Goal: Find specific page/section: Find specific page/section

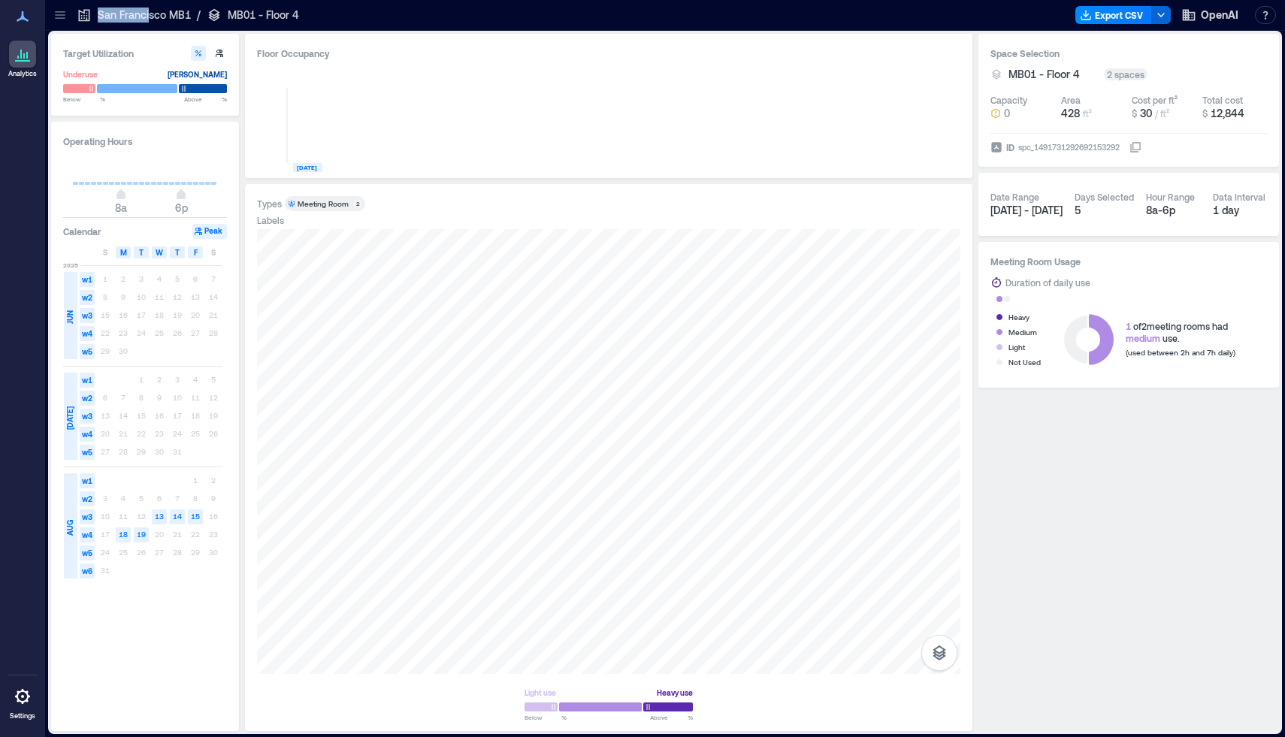
click at [147, 8] on p "San Francisco MB1" at bounding box center [144, 15] width 93 height 15
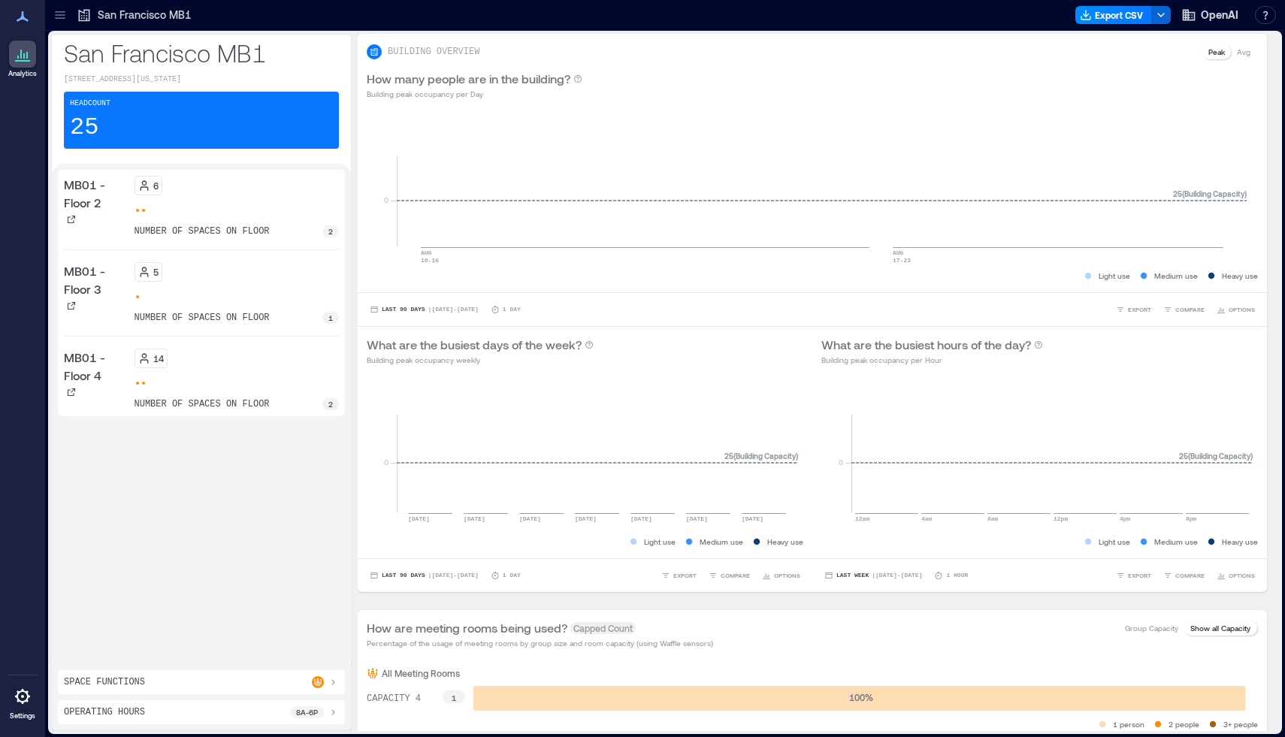
click at [204, 210] on div "6 number of spaces on floor 2" at bounding box center [237, 207] width 205 height 62
click at [226, 216] on div "6 number of spaces on floor 2" at bounding box center [237, 207] width 205 height 62
click at [203, 211] on div "6 number of spaces on floor 2" at bounding box center [237, 207] width 205 height 62
click at [212, 237] on p "number of spaces on floor" at bounding box center [202, 231] width 135 height 12
click at [329, 237] on p "2" at bounding box center [330, 231] width 5 height 12
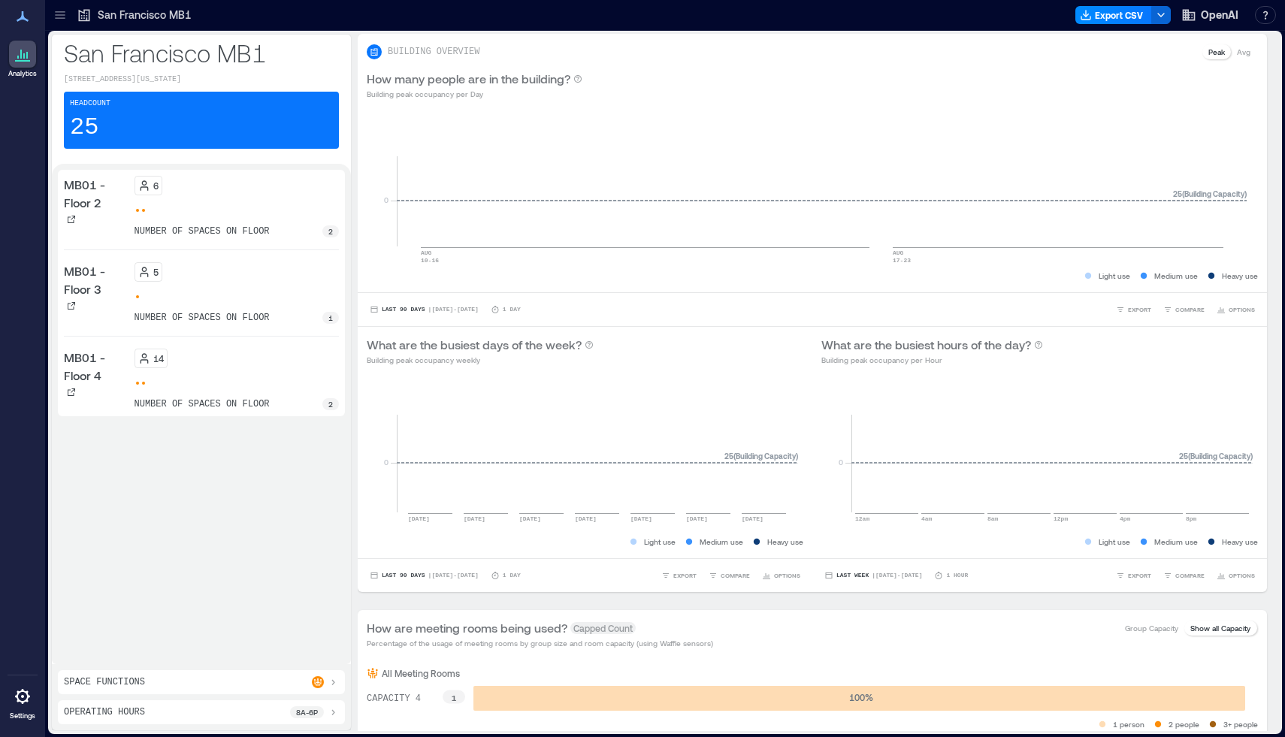
click at [89, 201] on p "MB01 - Floor 2" at bounding box center [96, 194] width 65 height 36
click at [22, 45] on icon at bounding box center [23, 54] width 18 height 18
click at [62, 14] on icon at bounding box center [60, 15] width 15 height 15
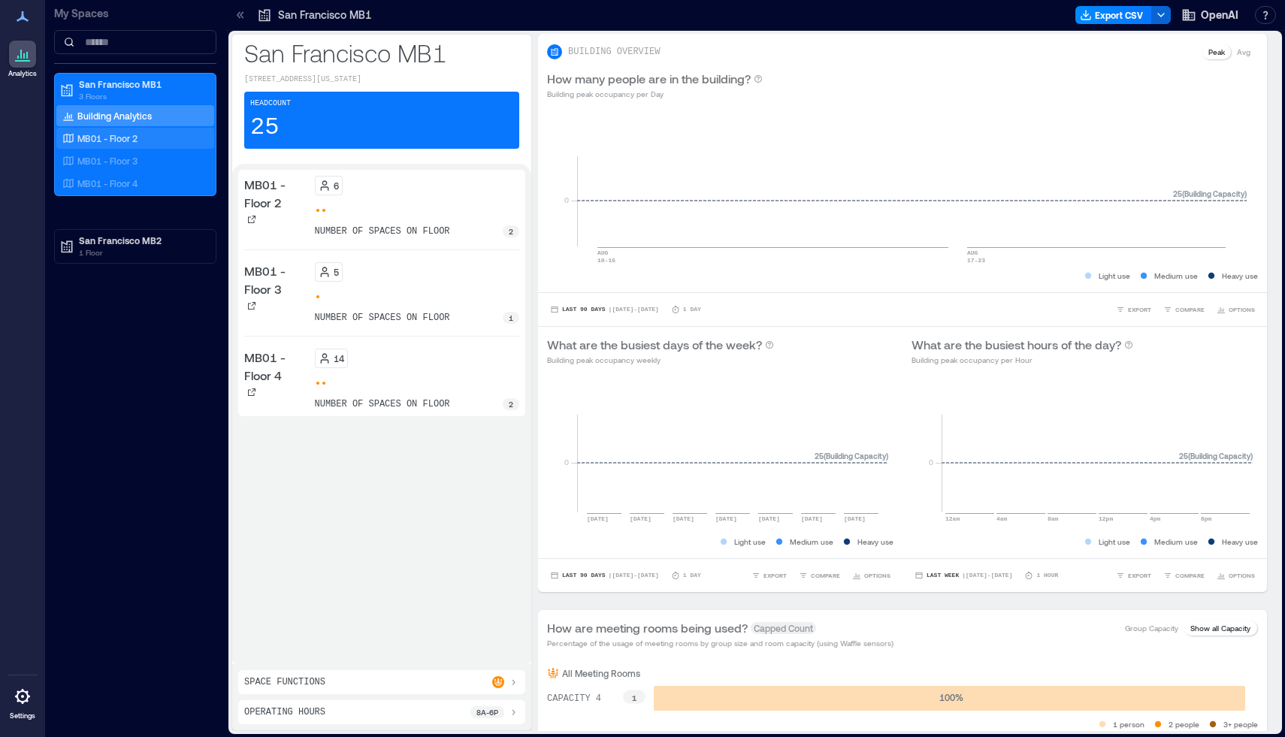
click at [139, 138] on div "MB01 - Floor 2" at bounding box center [132, 138] width 146 height 15
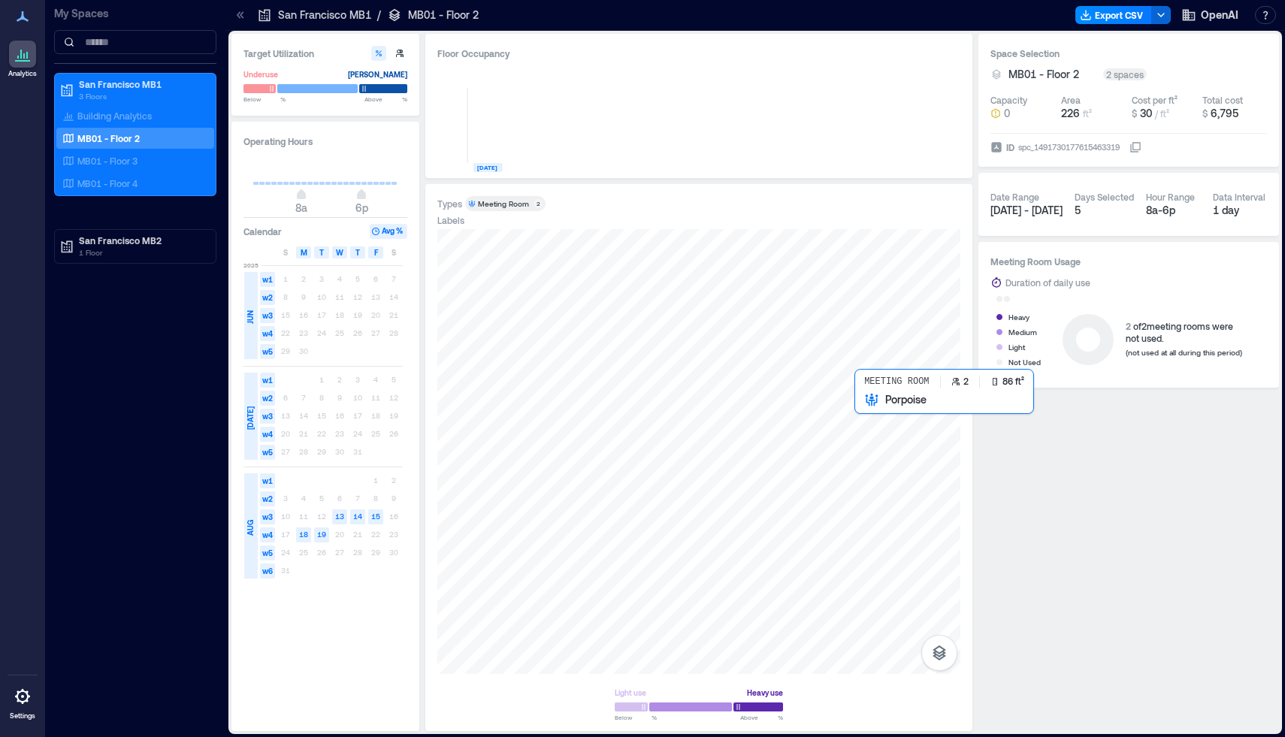
click at [861, 403] on div at bounding box center [698, 451] width 523 height 445
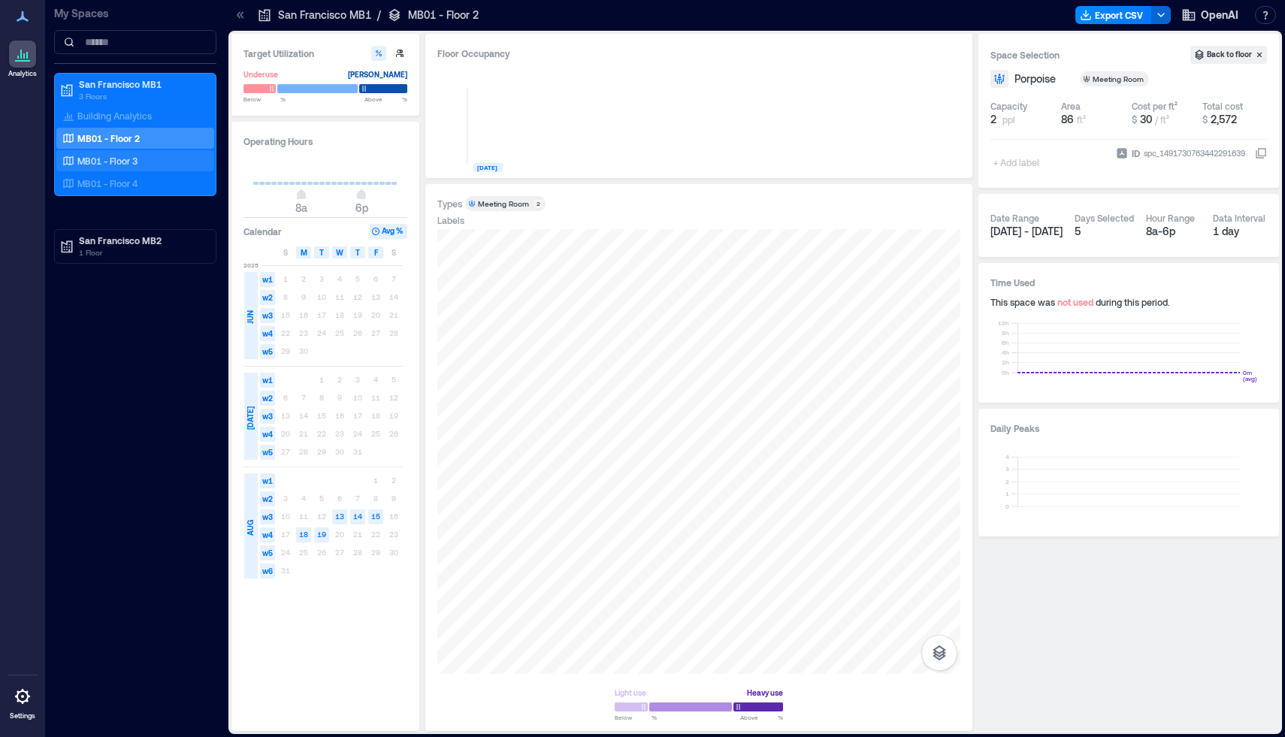
click at [144, 158] on div "MB01 - Floor 3" at bounding box center [132, 160] width 146 height 15
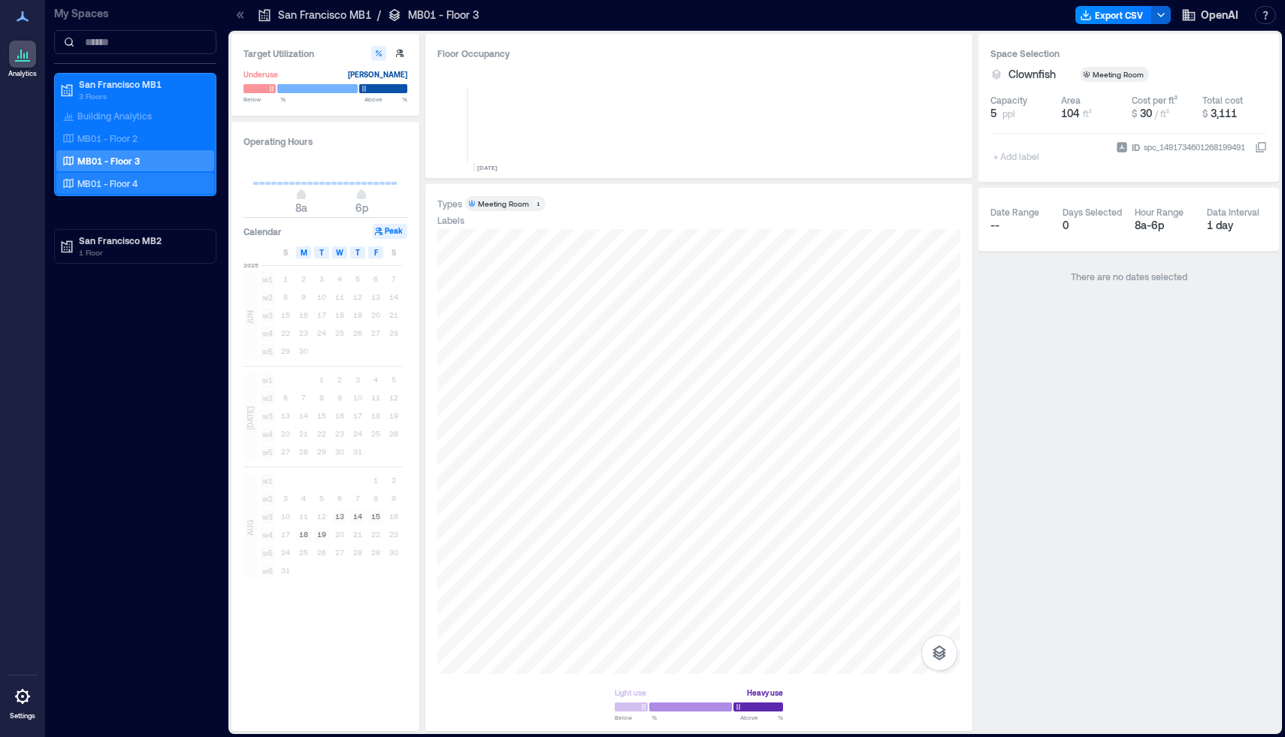
click at [160, 186] on div "MB01 - Floor 4" at bounding box center [132, 183] width 146 height 15
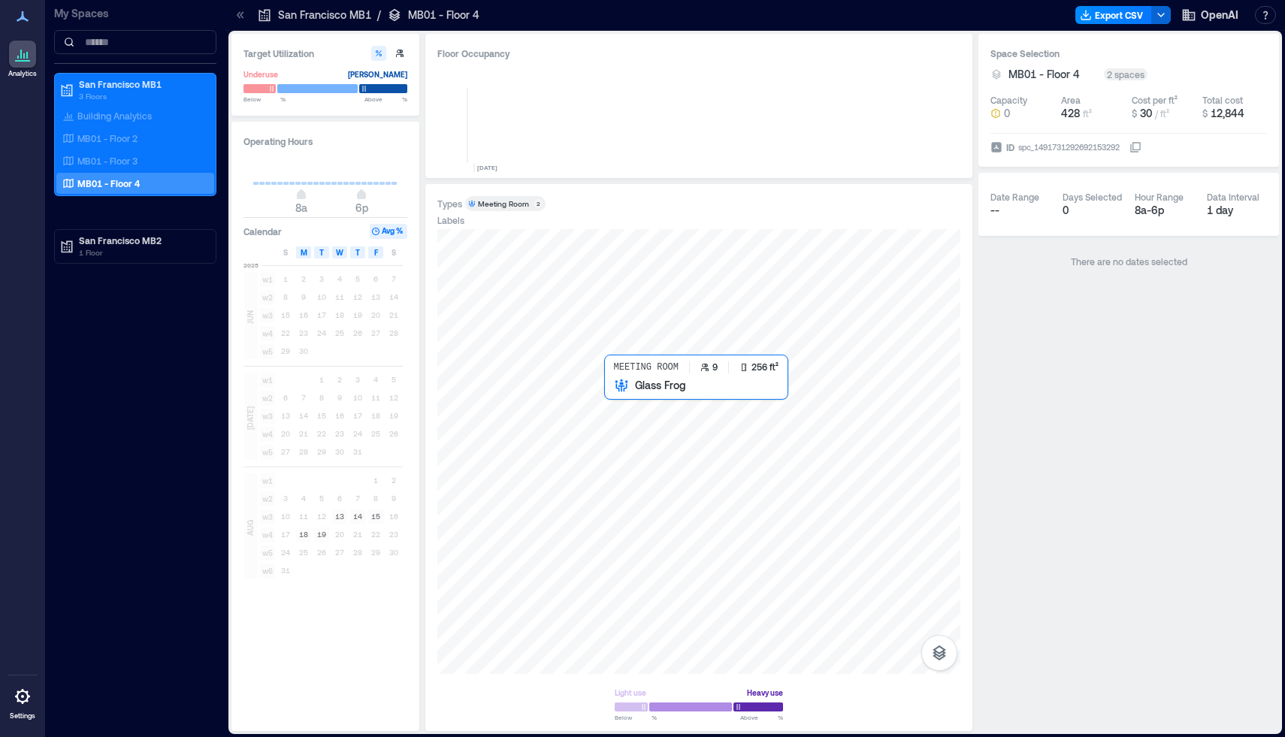
click at [615, 407] on div at bounding box center [698, 451] width 523 height 445
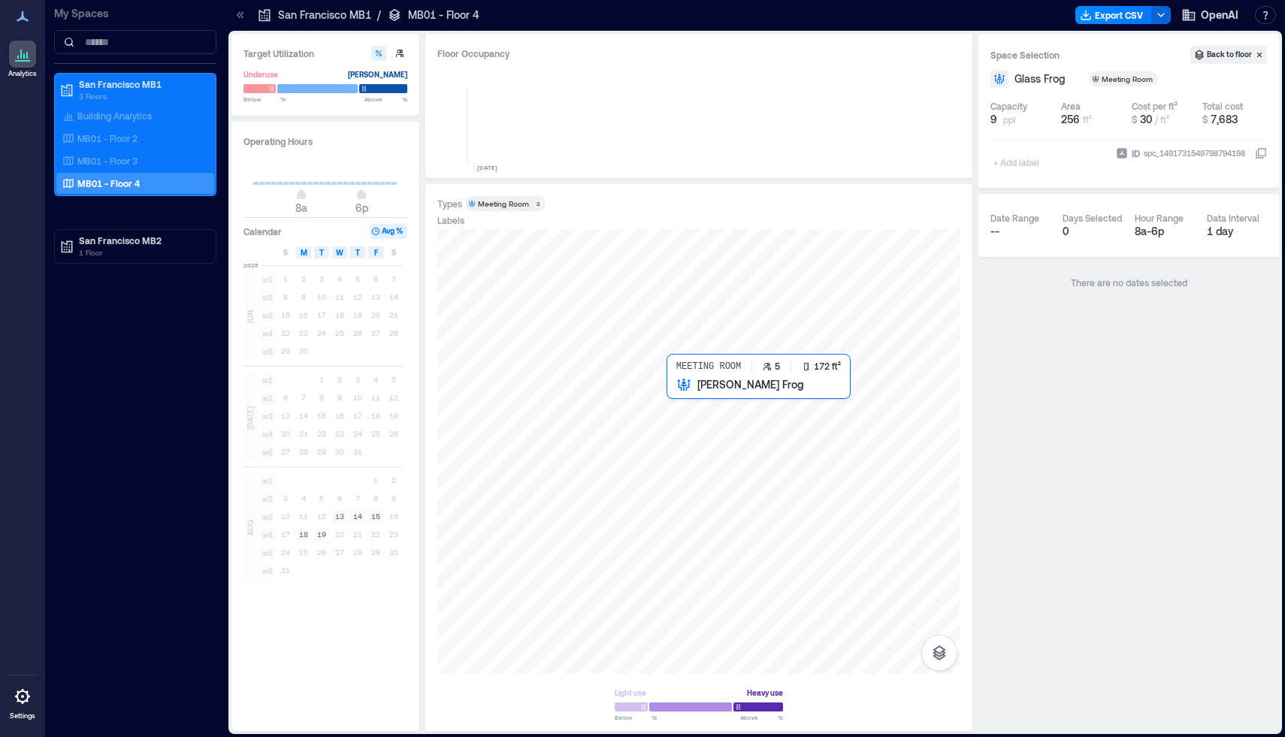
click at [682, 404] on div at bounding box center [698, 451] width 523 height 445
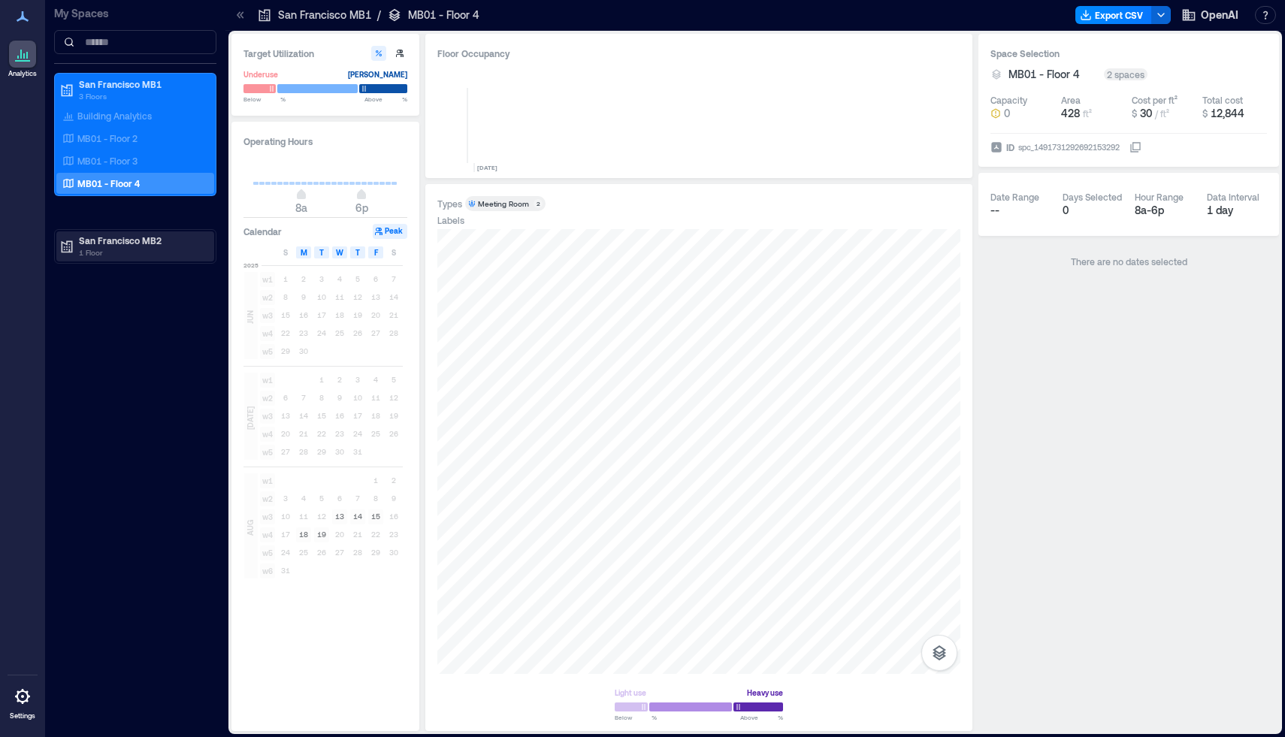
click at [139, 244] on p "San Francisco MB2" at bounding box center [142, 240] width 126 height 12
click at [141, 298] on div "MB02 - Floor 2" at bounding box center [132, 294] width 146 height 15
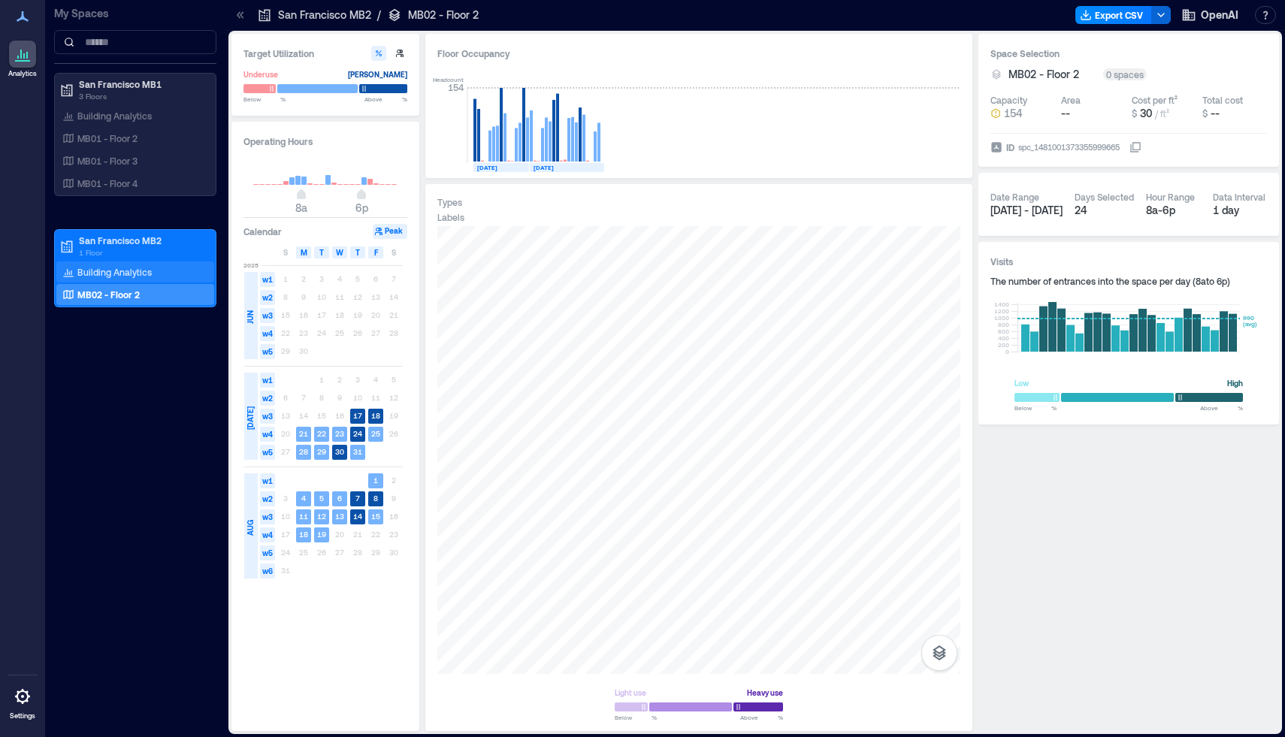
click at [136, 270] on p "Building Analytics" at bounding box center [114, 272] width 74 height 12
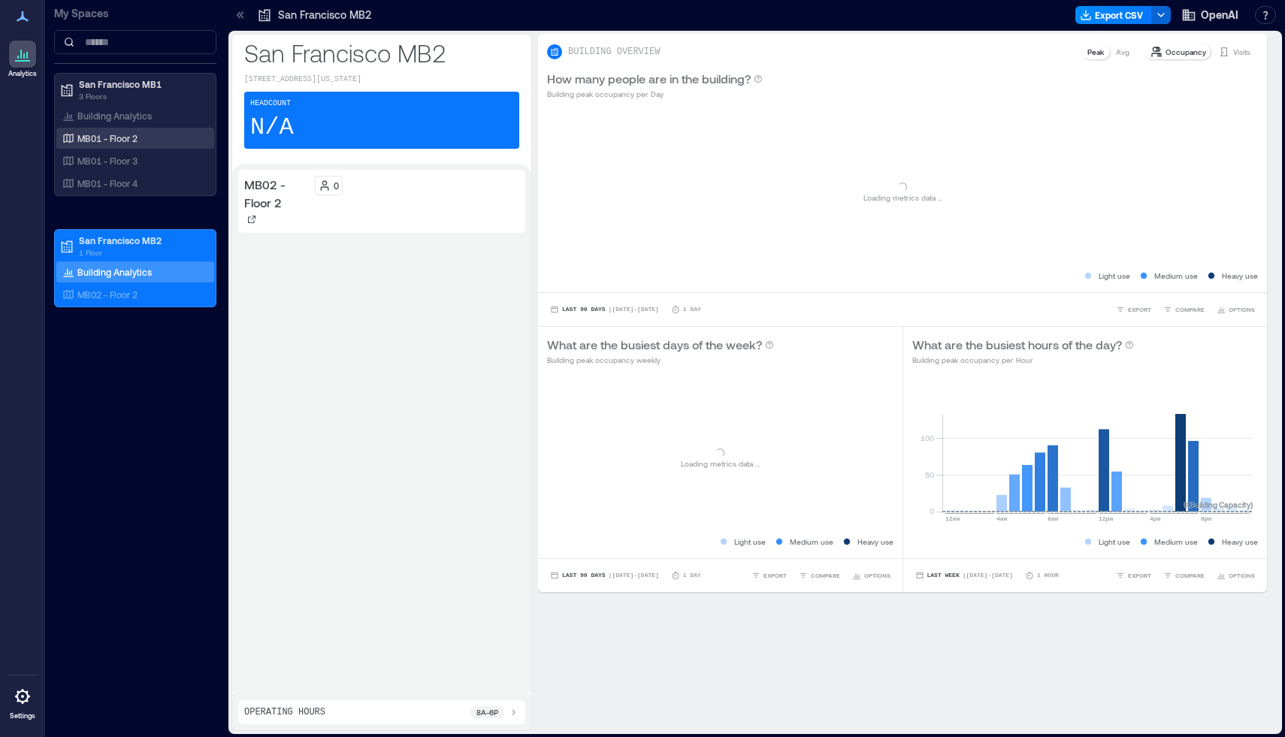
click at [141, 137] on div "MB01 - Floor 2" at bounding box center [132, 138] width 146 height 15
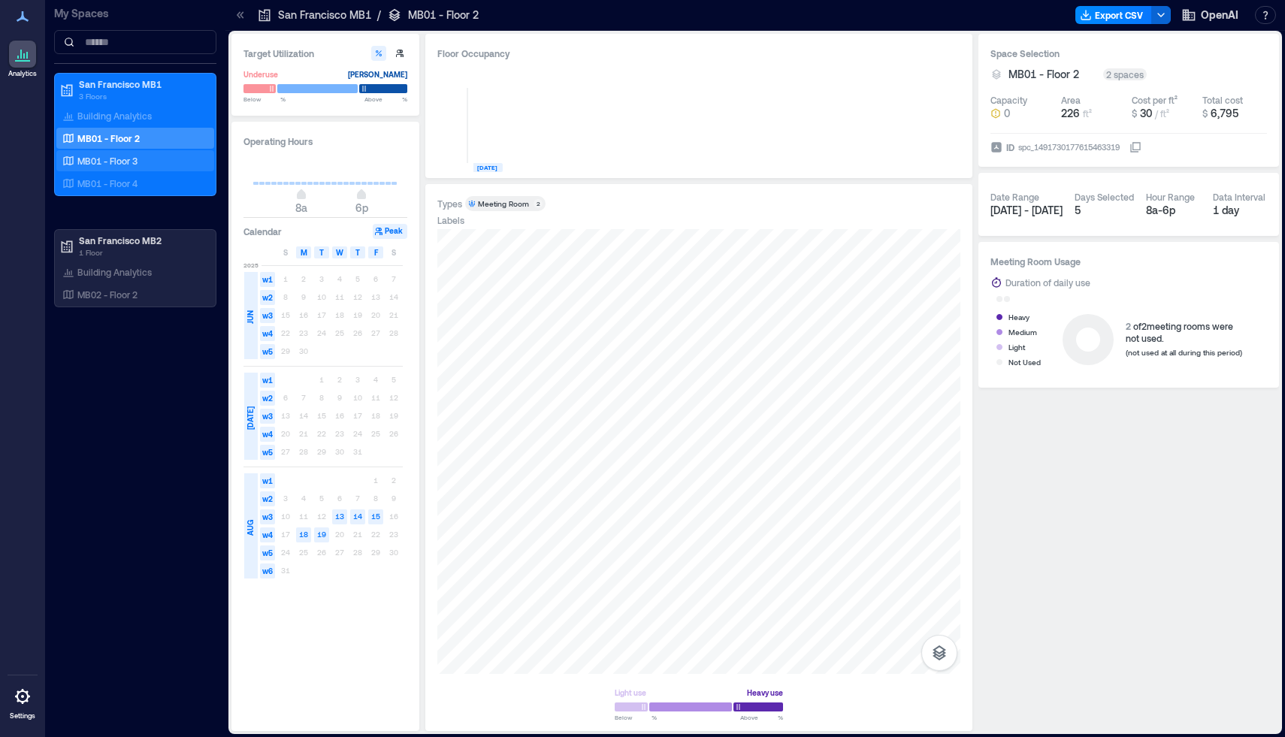
click at [141, 157] on div "MB01 - Floor 3" at bounding box center [132, 160] width 146 height 15
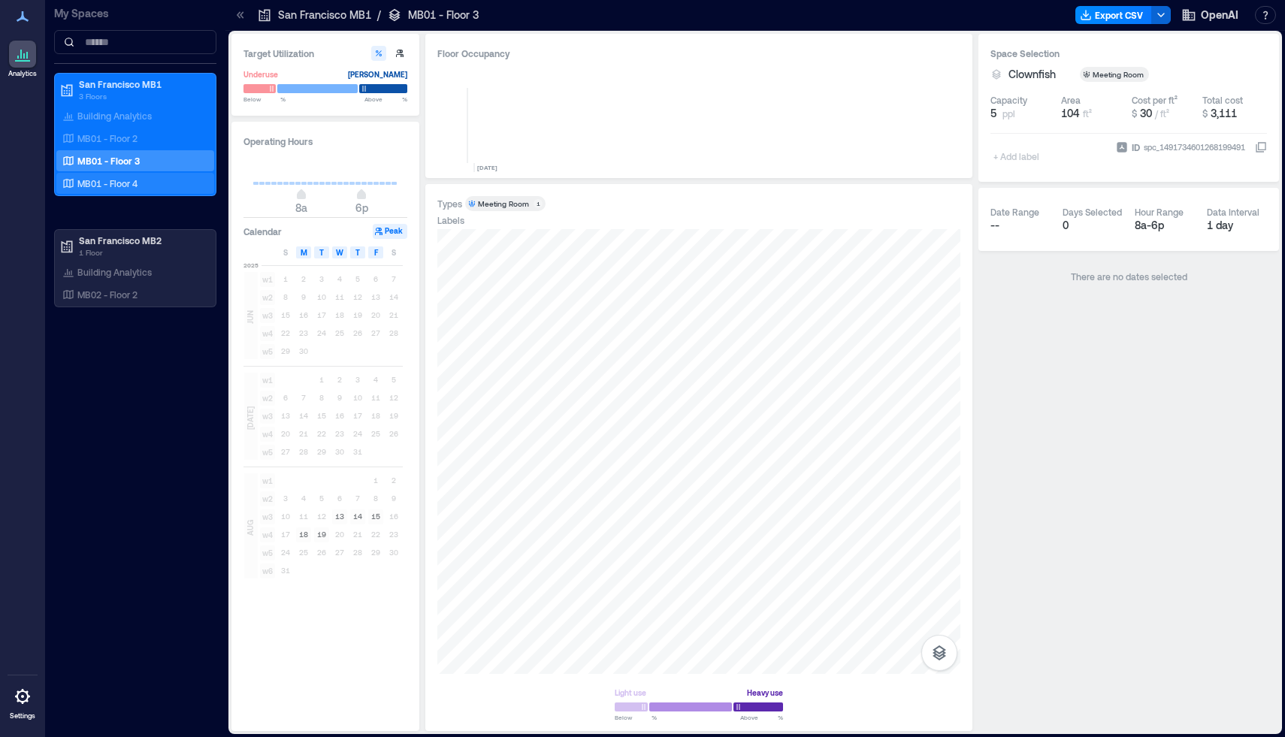
click at [137, 177] on div "MB01 - Floor 4" at bounding box center [132, 183] width 146 height 15
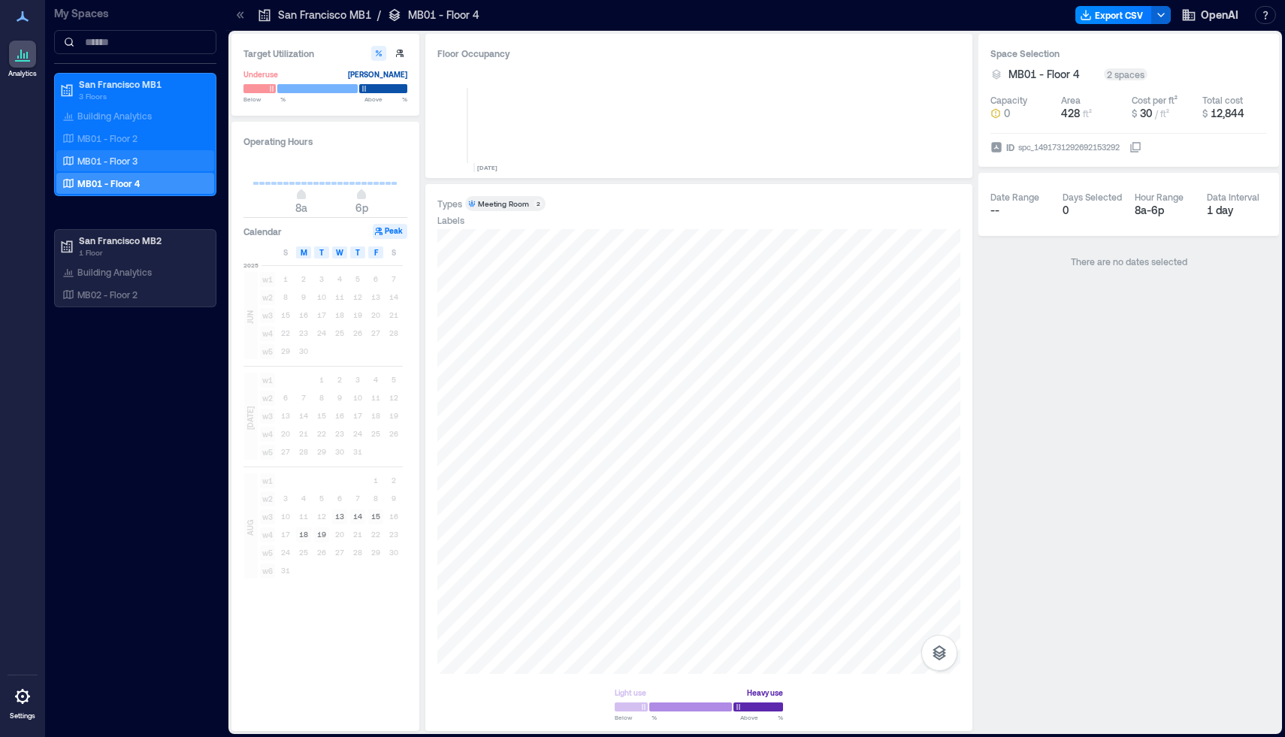
click at [153, 161] on div "MB01 - Floor 3" at bounding box center [132, 160] width 146 height 15
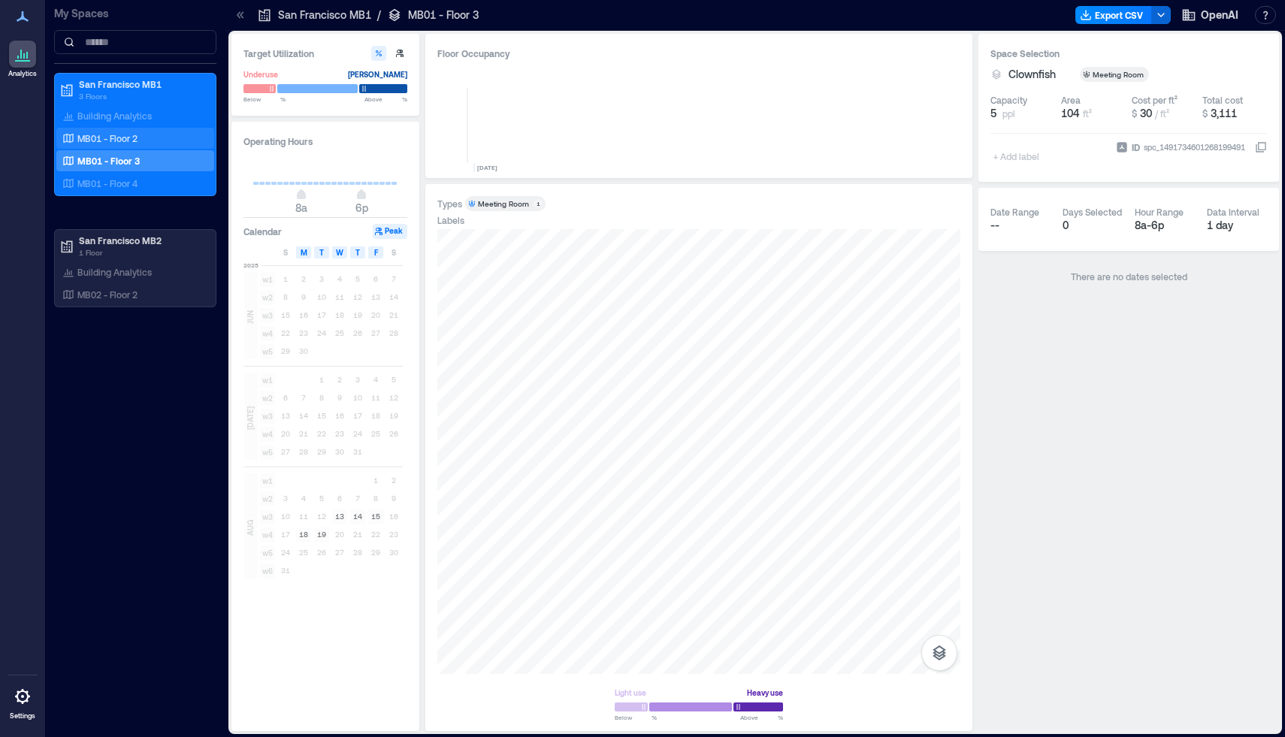
click at [141, 139] on div "MB01 - Floor 2" at bounding box center [132, 138] width 146 height 15
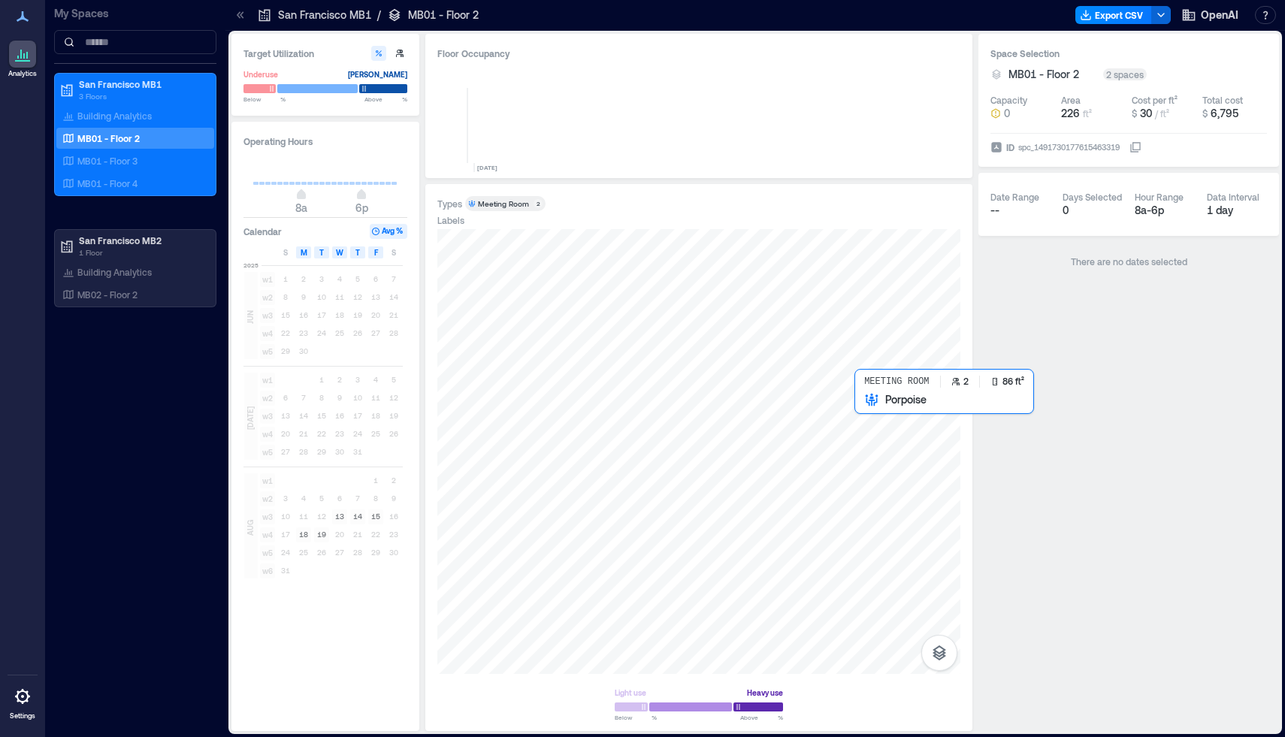
click at [863, 410] on div at bounding box center [698, 451] width 523 height 445
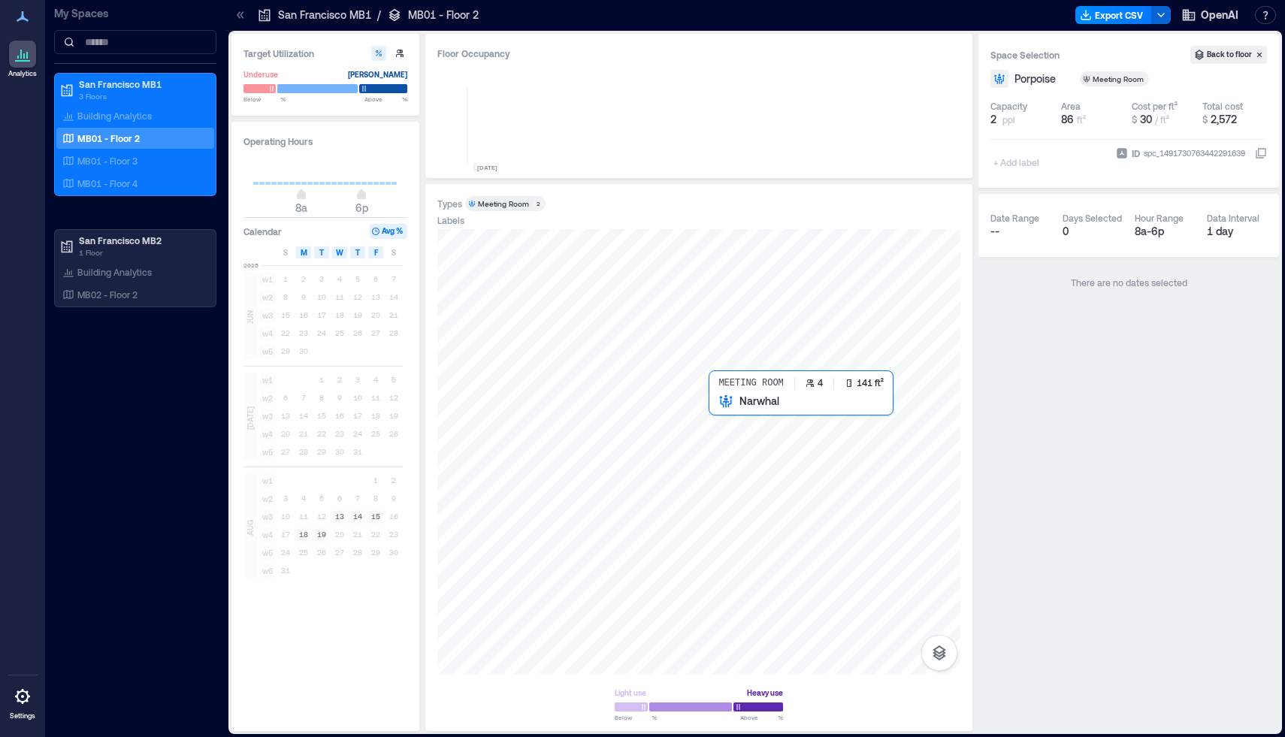
click at [724, 407] on div at bounding box center [698, 451] width 523 height 445
click at [139, 159] on div "MB01 - Floor 3" at bounding box center [132, 160] width 146 height 15
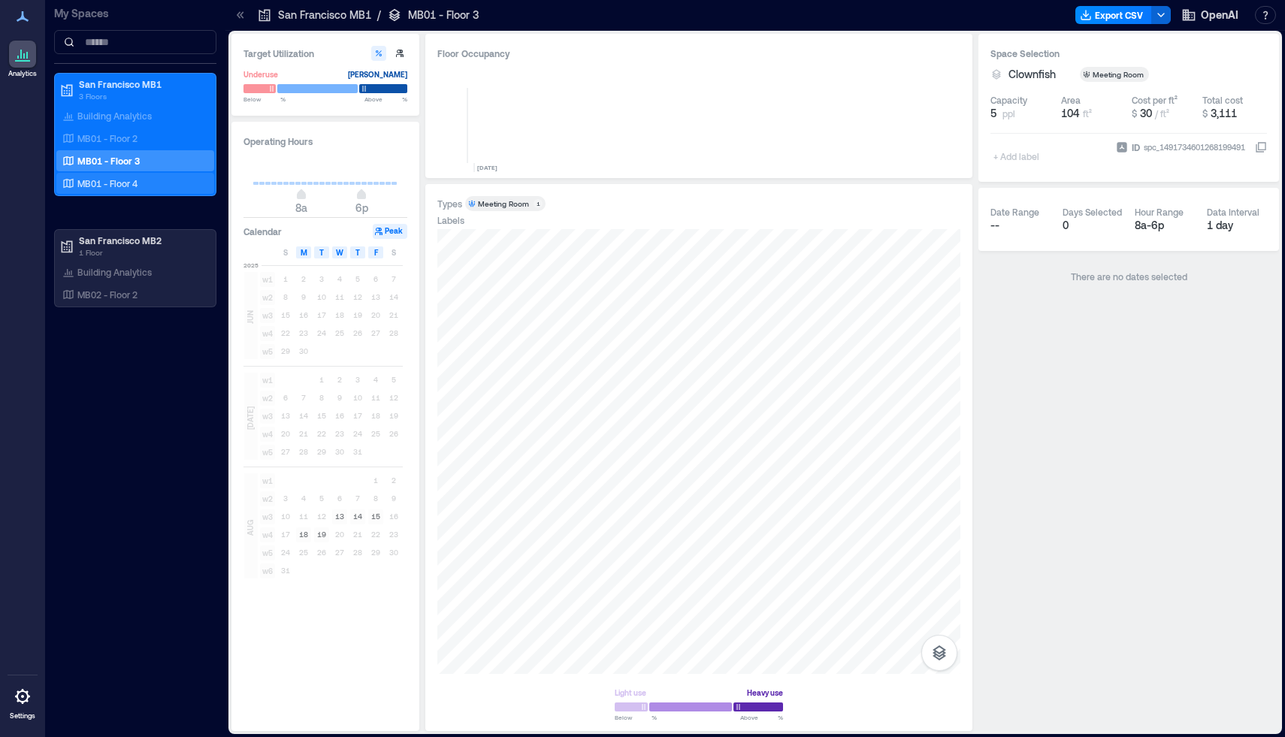
click at [141, 180] on div "MB01 - Floor 4" at bounding box center [132, 183] width 146 height 15
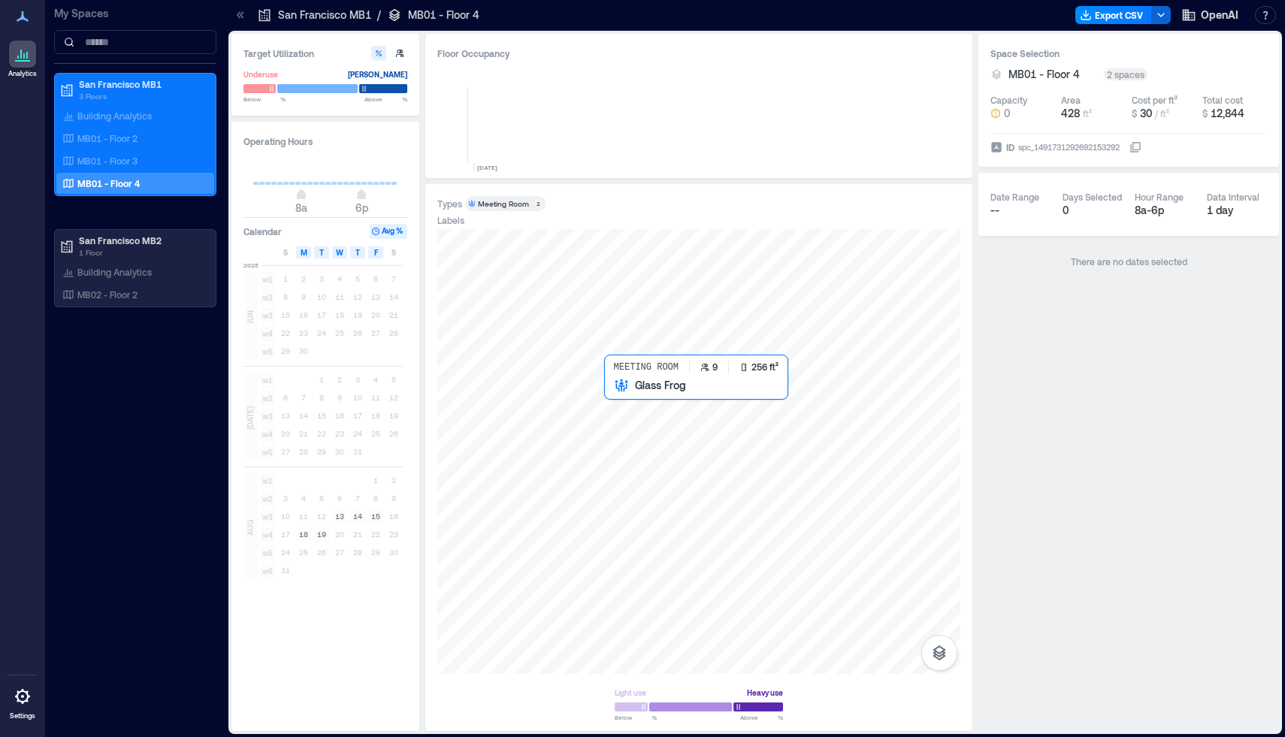
click at [615, 406] on div at bounding box center [698, 451] width 523 height 445
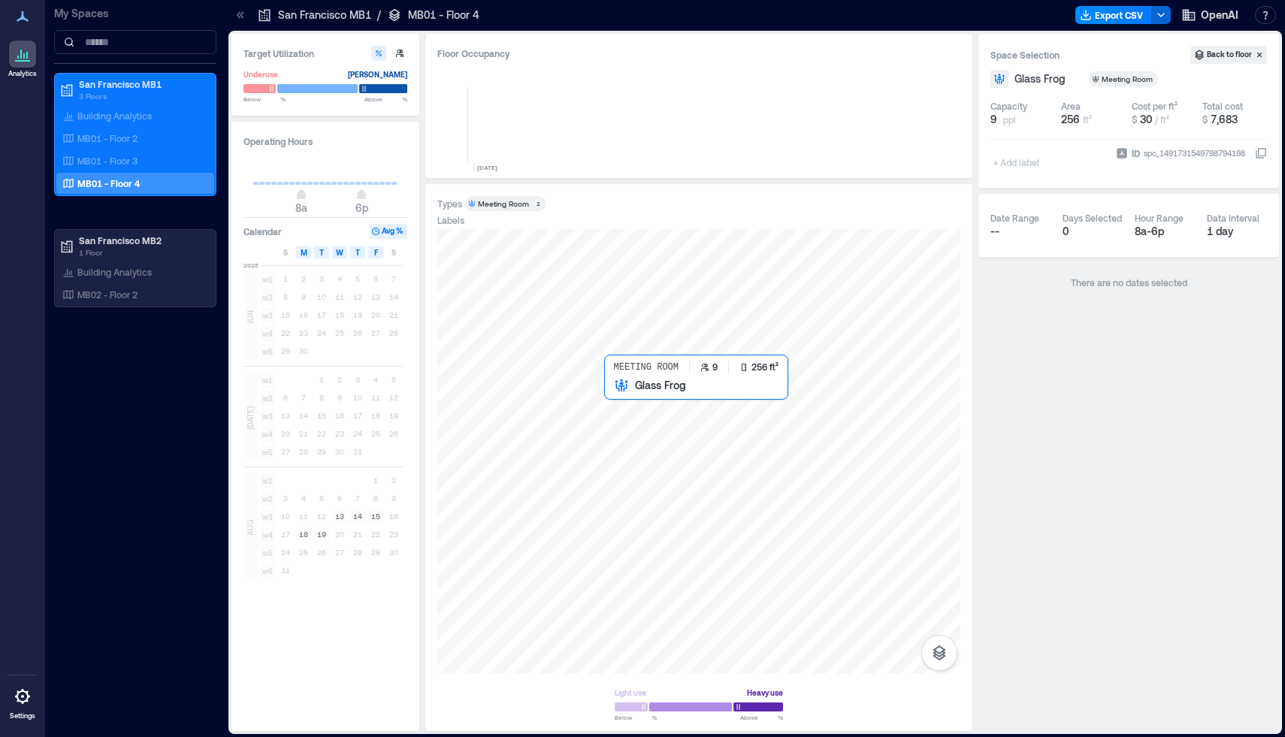
click at [628, 410] on div at bounding box center [698, 451] width 523 height 445
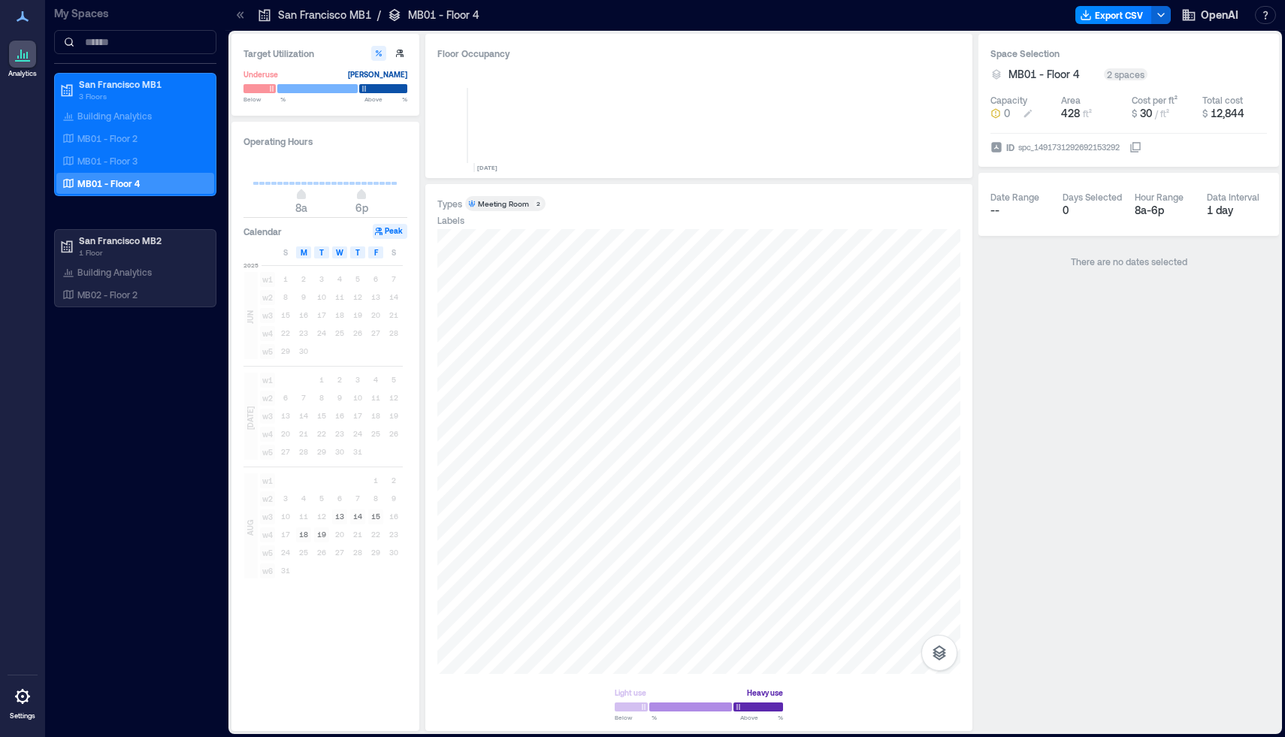
click at [1028, 113] on icon at bounding box center [1028, 114] width 8 height 8
click at [611, 405] on div at bounding box center [698, 451] width 523 height 445
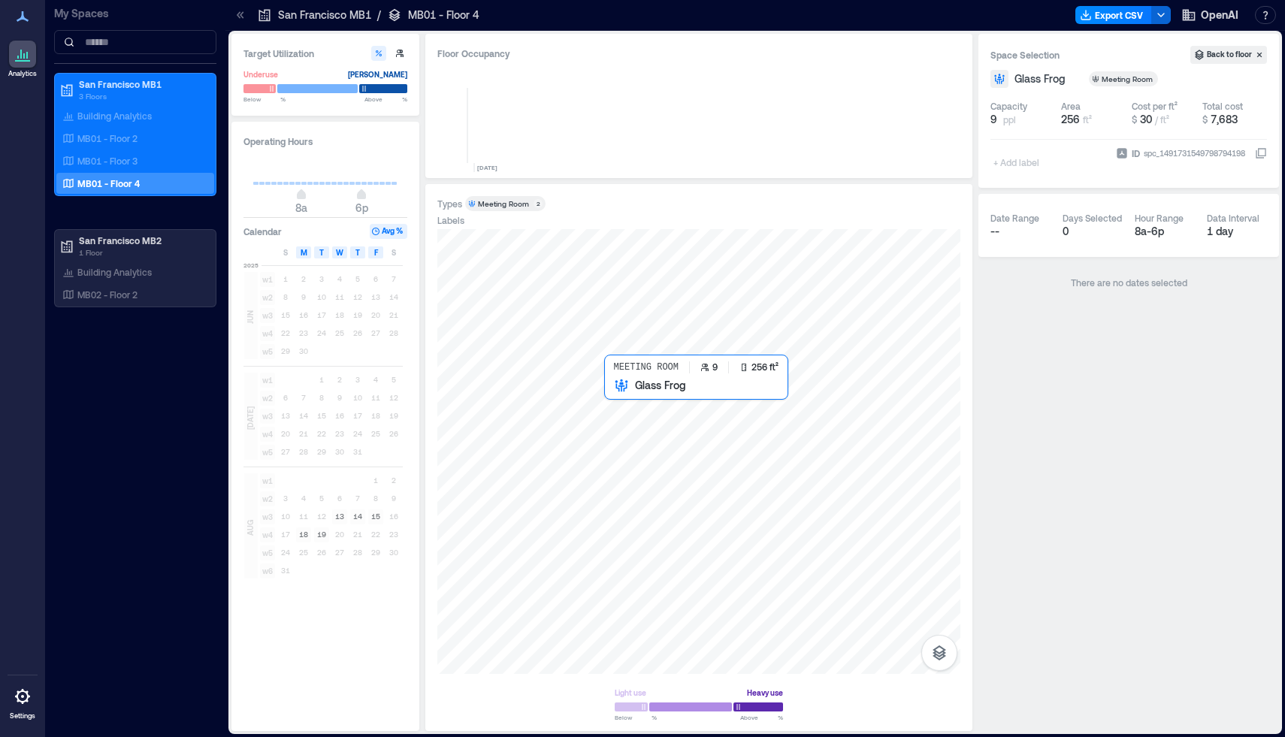
click at [621, 407] on div at bounding box center [698, 451] width 523 height 445
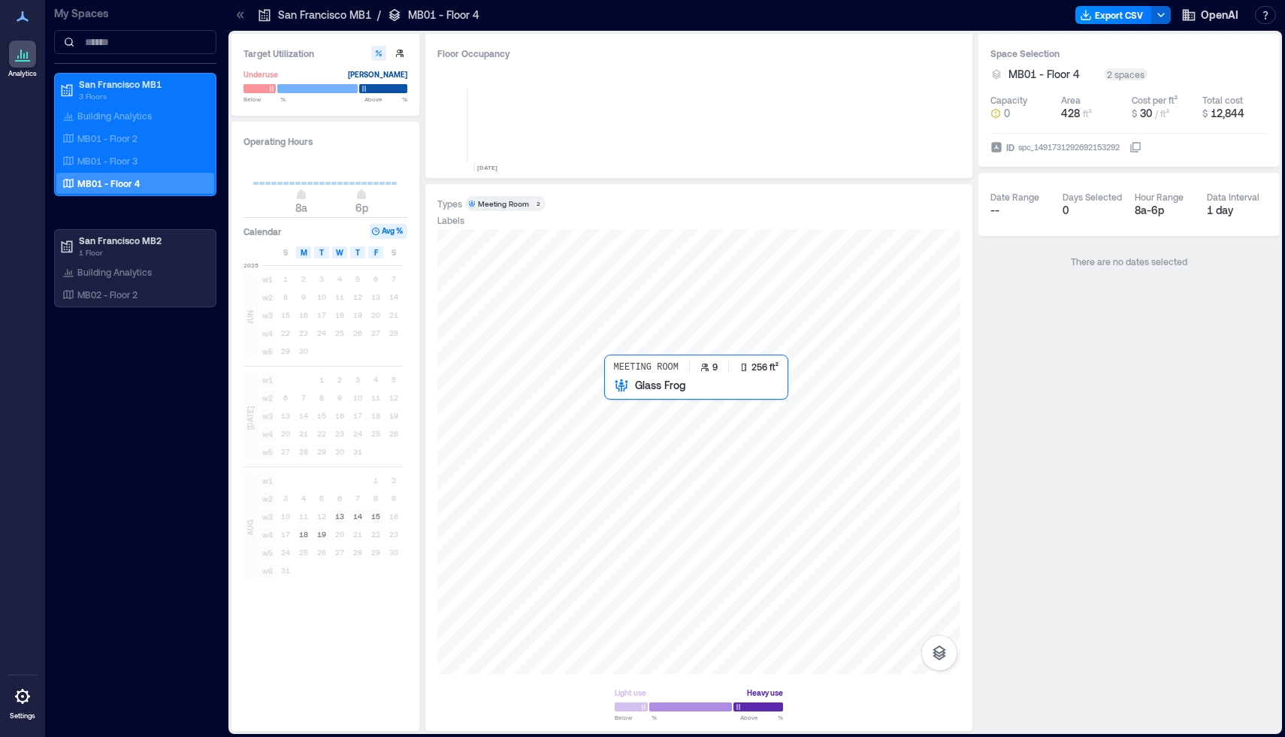
click at [624, 406] on div at bounding box center [698, 451] width 523 height 445
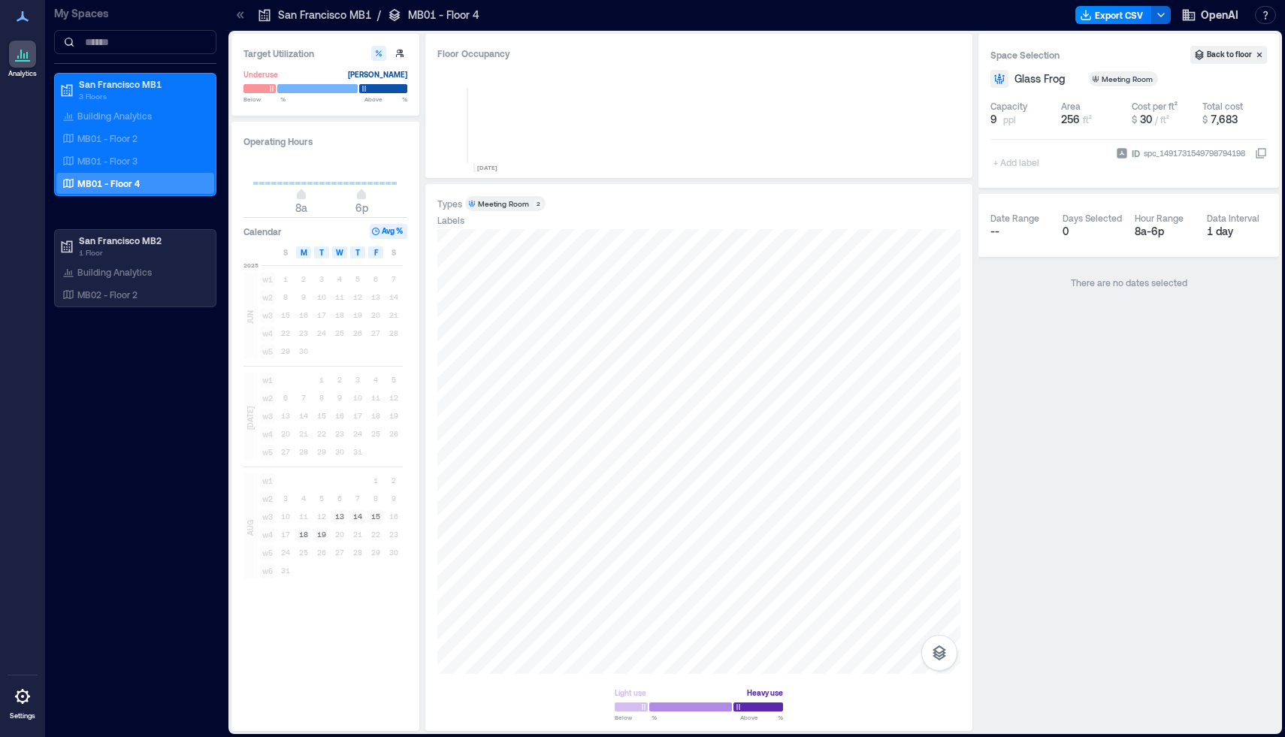
click at [1111, 390] on div "Space Selection Back to floor Glass Frog Meeting Room Capacity 9 ppl Area 256 f…" at bounding box center [1128, 382] width 301 height 697
click at [996, 232] on span "--" at bounding box center [994, 231] width 9 height 13
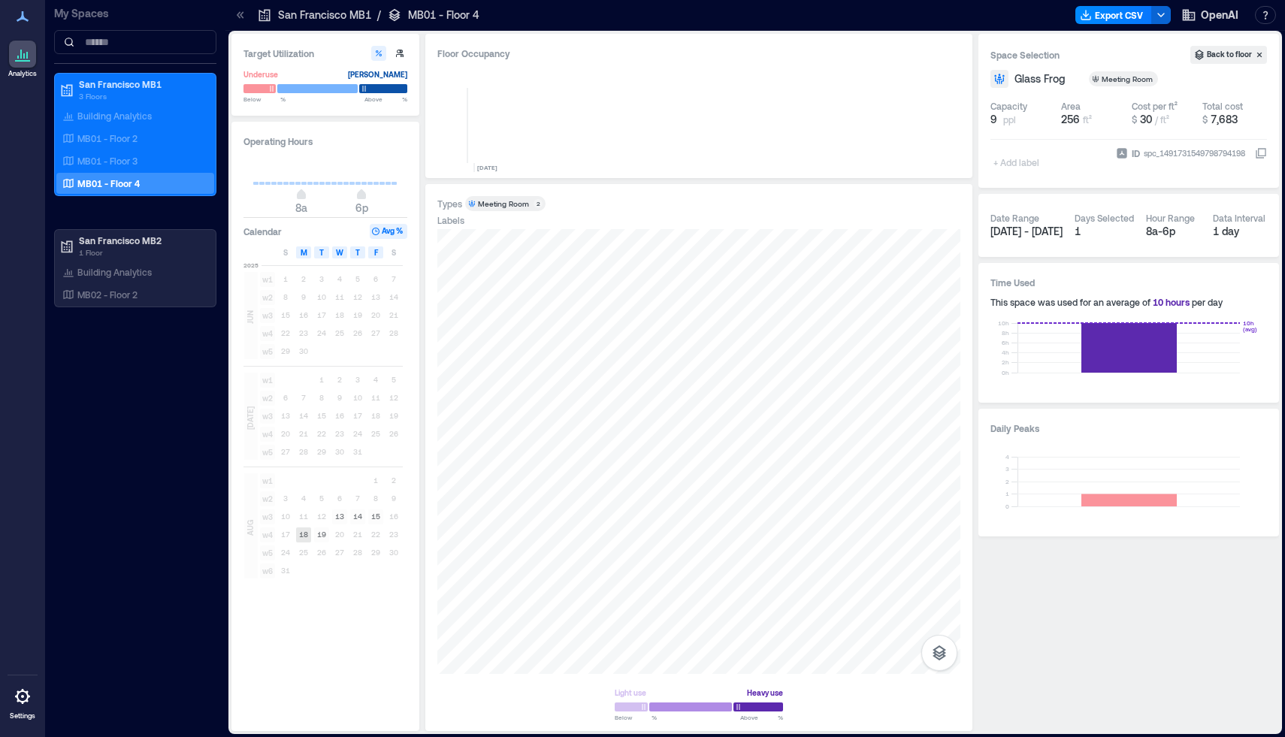
click at [309, 536] on rect at bounding box center [303, 535] width 15 height 15
